Goal: Find specific fact: Find specific fact

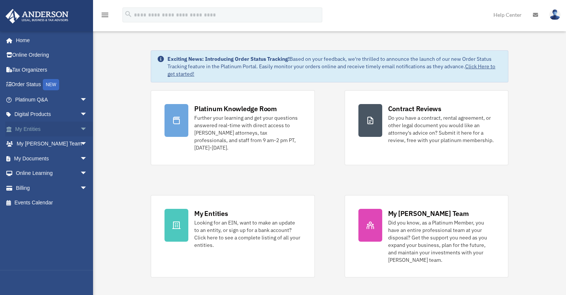
click at [30, 130] on link "My Entities arrow_drop_down" at bounding box center [51, 128] width 93 height 15
click at [82, 131] on span "arrow_drop_down" at bounding box center [87, 128] width 15 height 15
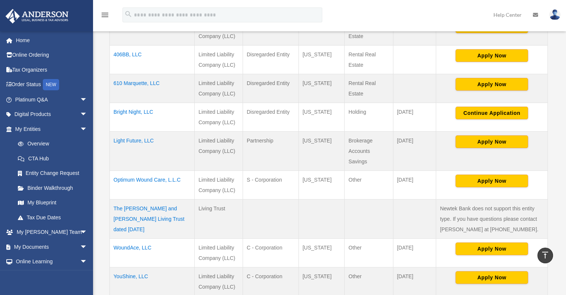
scroll to position [205, 0]
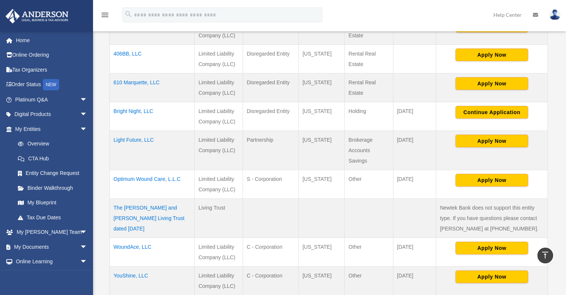
click at [133, 273] on td "YouShine, LLC" at bounding box center [152, 280] width 85 height 29
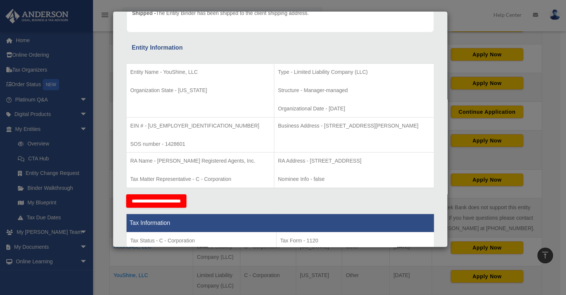
scroll to position [91, 0]
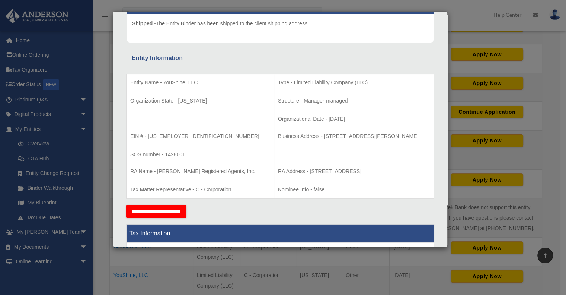
click at [168, 136] on p "EIN # - [US_EMPLOYER_IDENTIFICATION_NUMBER]" at bounding box center [200, 135] width 140 height 9
click at [180, 135] on p "EIN # - [US_EMPLOYER_IDENTIFICATION_NUMBER]" at bounding box center [200, 135] width 140 height 9
drag, startPoint x: 177, startPoint y: 134, endPoint x: 149, endPoint y: 134, distance: 27.9
click at [149, 134] on p "EIN # - [US_EMPLOYER_IDENTIFICATION_NUMBER]" at bounding box center [200, 135] width 140 height 9
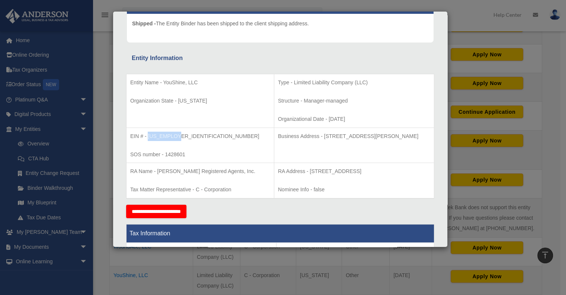
copy p "[US_EMPLOYER_IDENTIFICATION_NUMBER]"
